Goal: Task Accomplishment & Management: Use online tool/utility

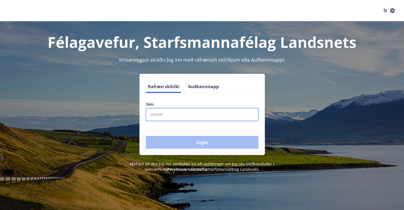
click at [176, 113] on input "phone" at bounding box center [202, 114] width 113 height 13
type input "********"
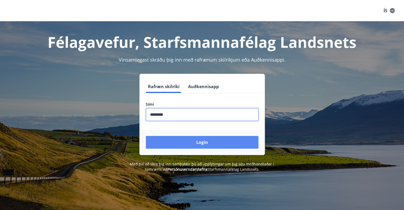
click at [213, 138] on button "Login" at bounding box center [202, 142] width 113 height 13
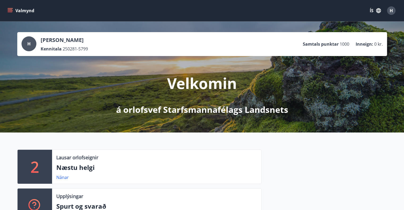
scroll to position [53, 0]
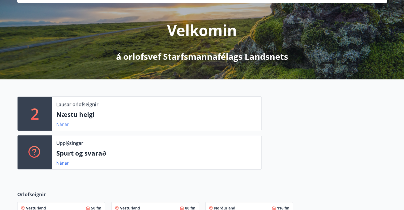
click at [63, 124] on link "Nánar" at bounding box center [62, 124] width 12 height 6
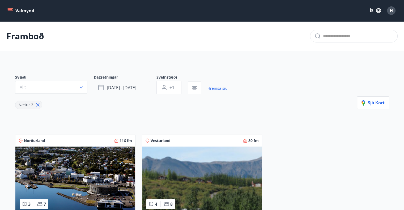
click at [127, 84] on button "[DATE] - [DATE]" at bounding box center [122, 87] width 56 height 13
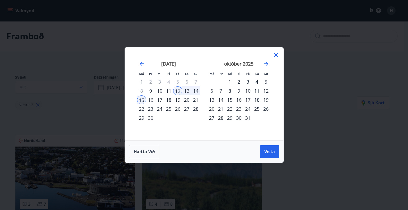
click at [302, 143] on div "Má Þr Mi Fi Fö La Su Má Þr Mi Fi Fö La Su [DATE] 1 2 3 4 5 6 7 8 9 10 11 12 13 …" at bounding box center [204, 105] width 408 height 210
drag, startPoint x: 275, startPoint y: 54, endPoint x: 256, endPoint y: 54, distance: 18.3
click at [275, 54] on icon at bounding box center [276, 55] width 4 height 4
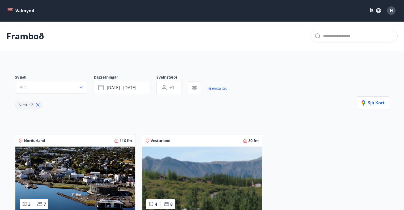
click at [1, 7] on div "Valmynd ÍS H" at bounding box center [202, 10] width 404 height 21
click at [15, 11] on button "Valmynd" at bounding box center [21, 11] width 30 height 10
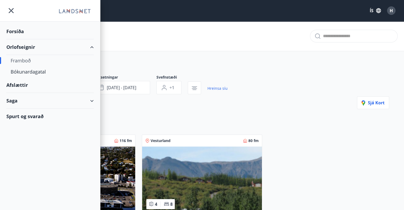
click at [37, 62] on div "Framboð" at bounding box center [50, 60] width 79 height 11
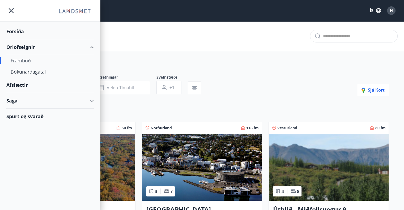
type input "*"
click at [36, 72] on div "Bókunardagatal" at bounding box center [50, 71] width 79 height 11
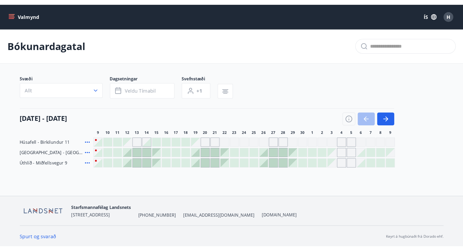
scroll to position [1, 0]
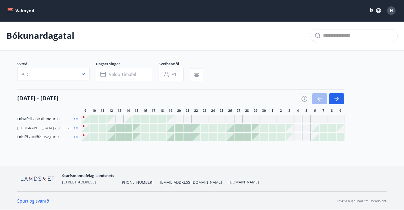
click at [338, 104] on div "[DATE] - 09 [DATE] 11 12 13 14 15 16 17 18 19 20 21 22 23 24 25 26 27 28 29 30 …" at bounding box center [202, 101] width 370 height 23
click at [337, 101] on icon "button" at bounding box center [336, 99] width 6 height 6
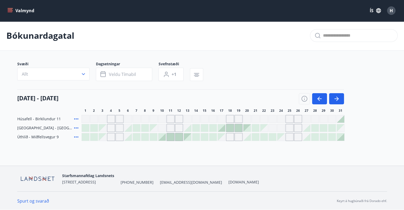
click at [230, 137] on div "Gráir dagar eru ekki bókanlegir" at bounding box center [230, 137] width 8 height 8
click at [265, 151] on div "Bókunardagatal Svæði Allt Dagsetningar Veldu tímabil Svefnstæði +1 [DATE] - [DA…" at bounding box center [202, 92] width 404 height 142
click at [337, 100] on icon "button" at bounding box center [336, 99] width 6 height 6
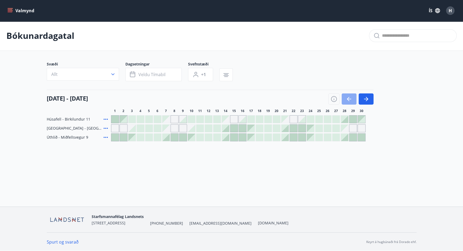
click at [344, 97] on button "button" at bounding box center [349, 98] width 15 height 11
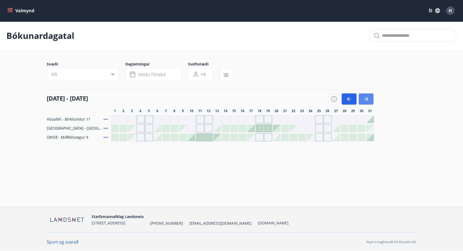
click at [369, 98] on icon "button" at bounding box center [366, 99] width 6 height 6
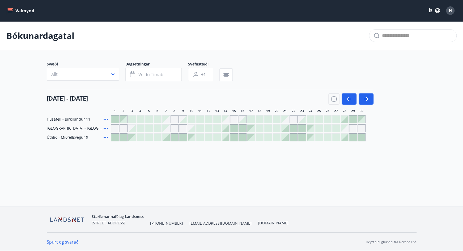
scroll to position [0, 0]
